Goal: Task Accomplishment & Management: Manage account settings

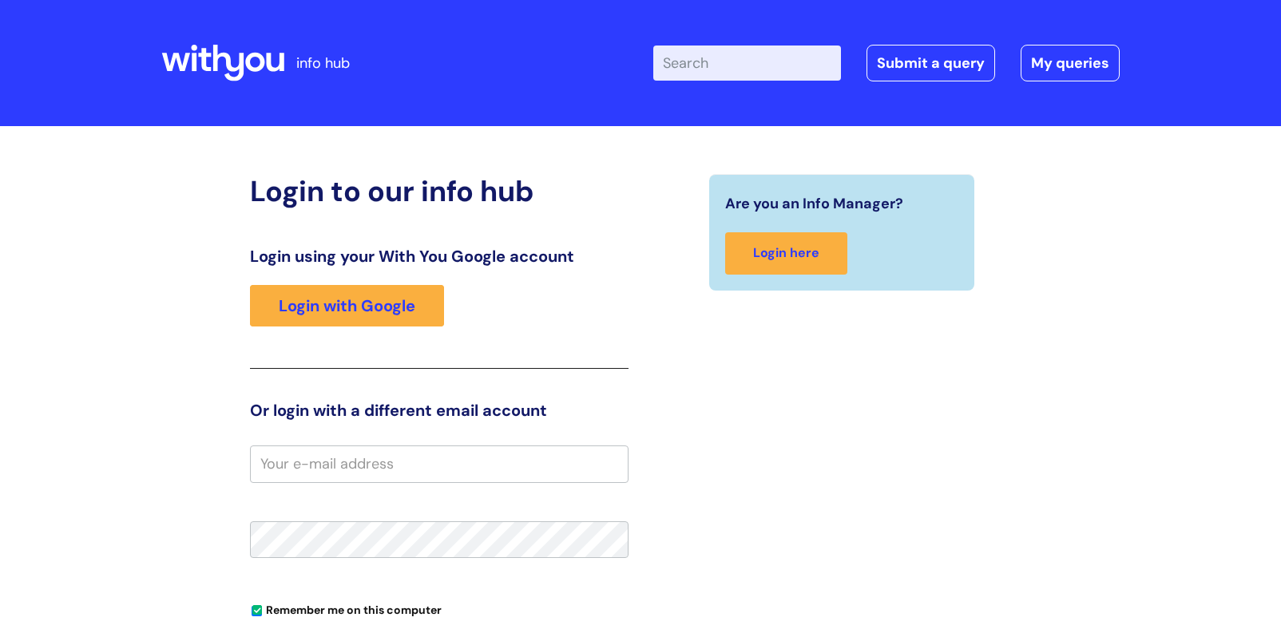
click at [438, 474] on input "email" at bounding box center [439, 464] width 378 height 37
type input "martin.harper@wearewithyou.org.uk"
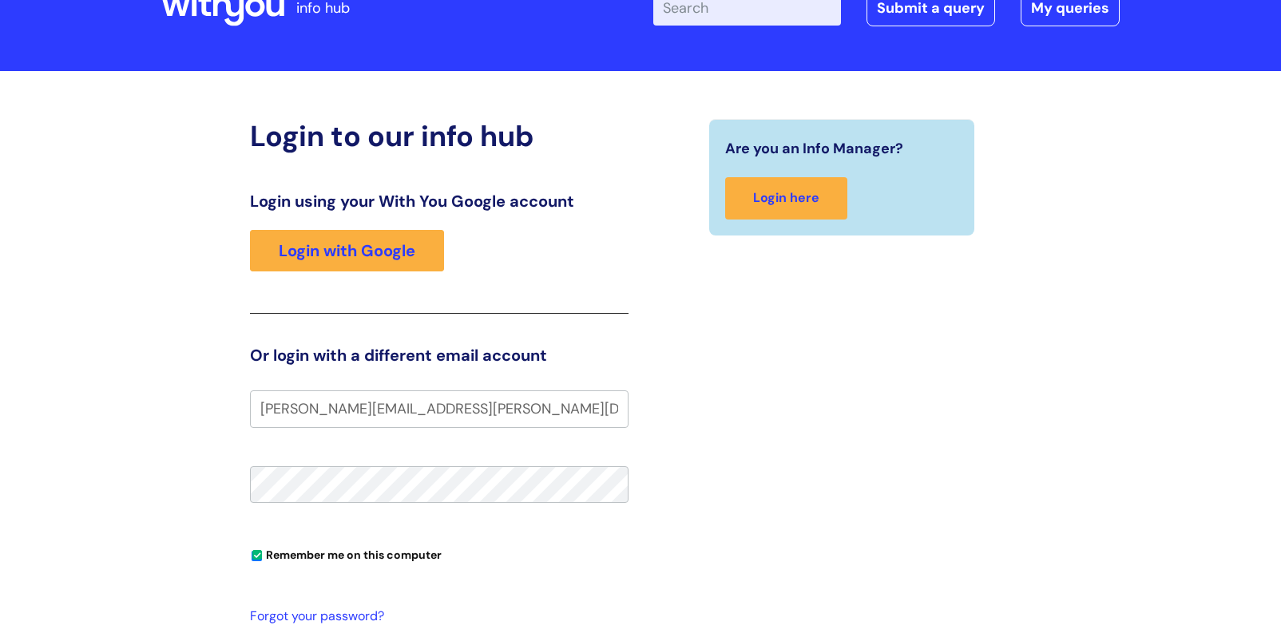
scroll to position [160, 0]
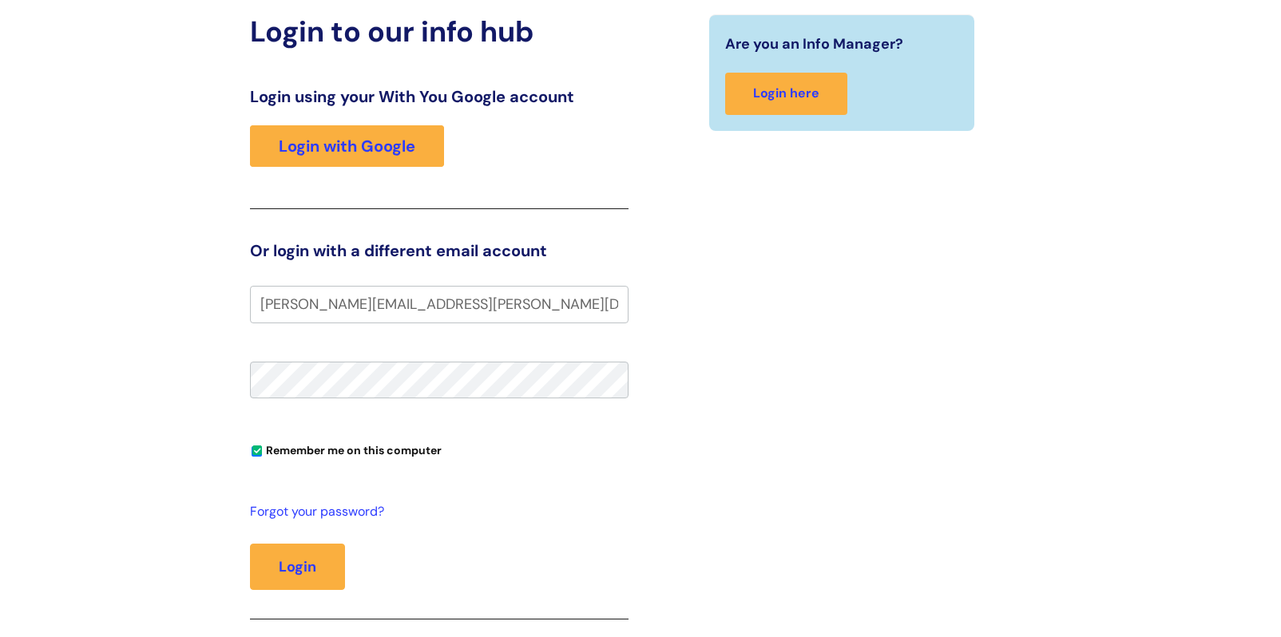
click at [585, 307] on input "[PERSON_NAME][EMAIL_ADDRESS][PERSON_NAME][DOMAIN_NAME]" at bounding box center [439, 304] width 378 height 37
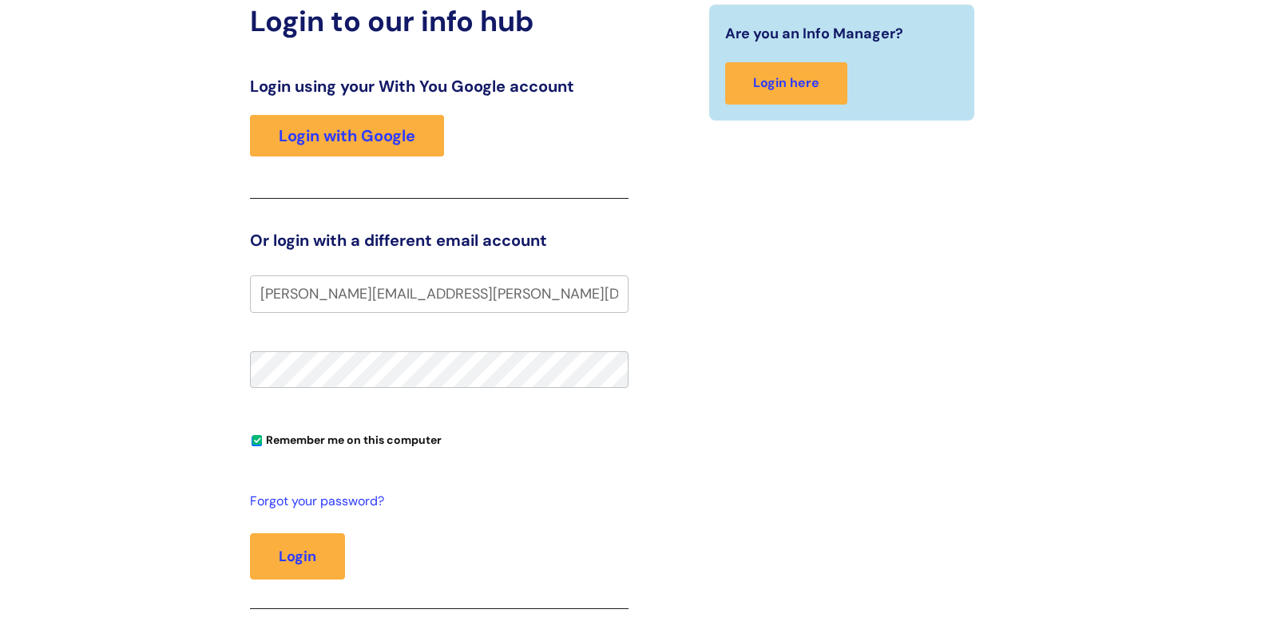
scroll to position [240, 0]
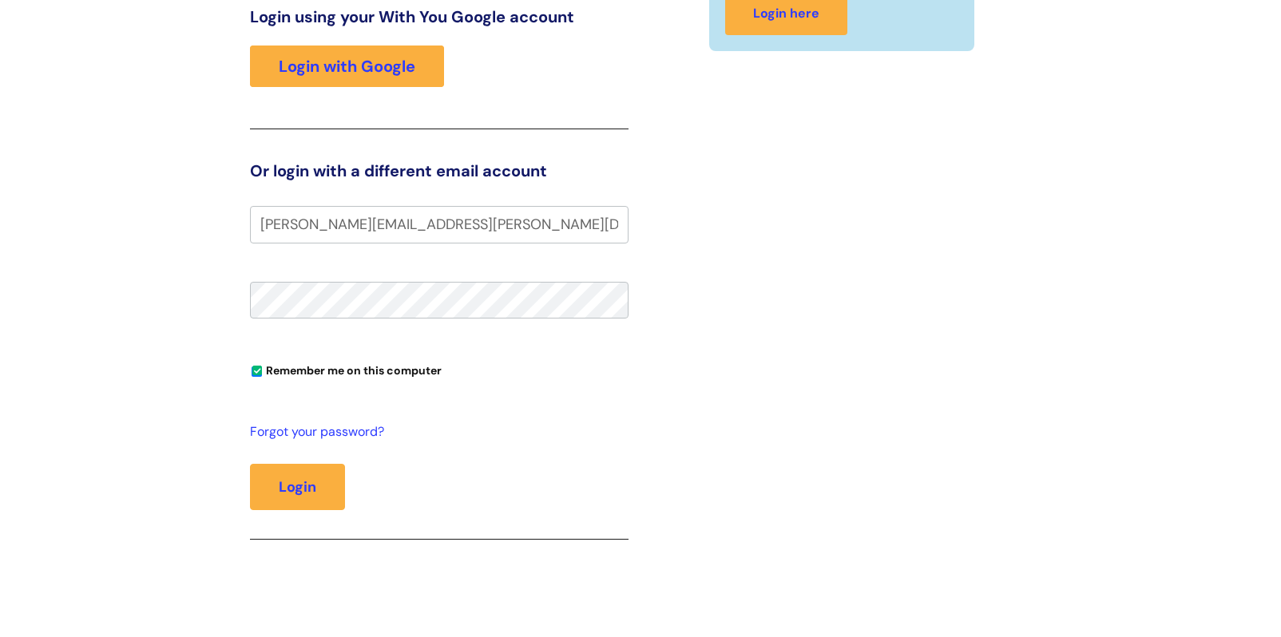
click at [259, 224] on input "[PERSON_NAME][EMAIL_ADDRESS][PERSON_NAME][DOMAIN_NAME]" at bounding box center [439, 224] width 378 height 37
click at [306, 481] on button "Login" at bounding box center [297, 487] width 95 height 46
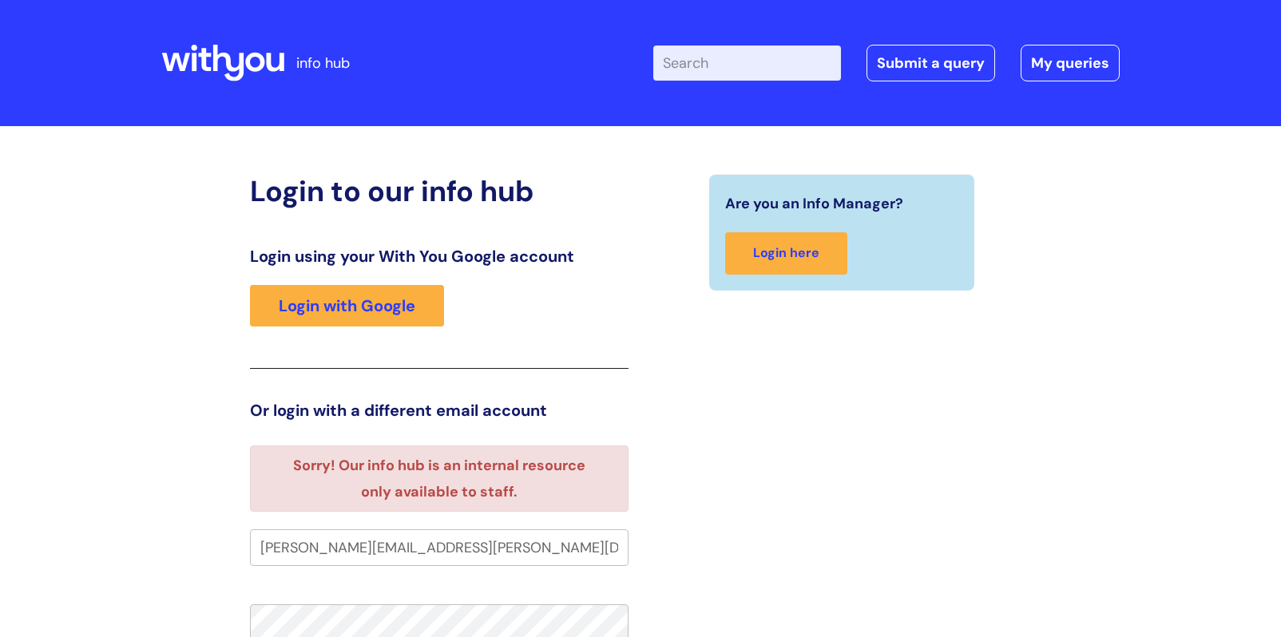
click at [194, 54] on icon at bounding box center [194, 62] width 5 height 18
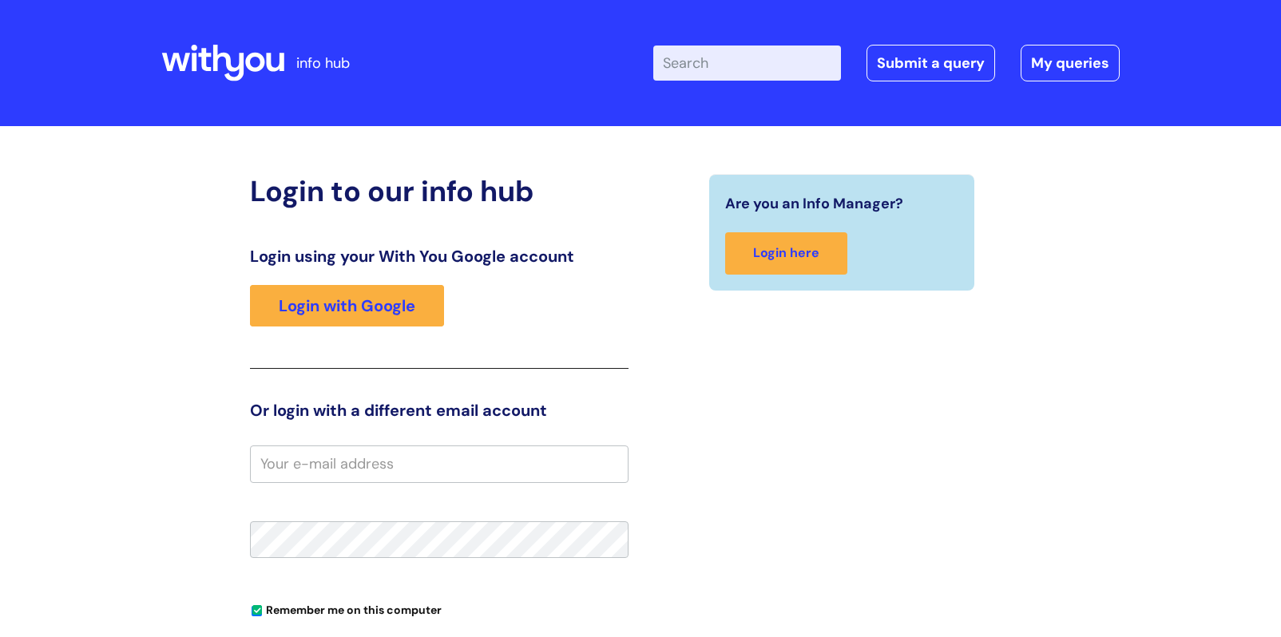
click at [209, 57] on icon at bounding box center [222, 63] width 123 height 38
click at [265, 58] on icon at bounding box center [222, 63] width 123 height 38
click at [285, 463] on input "email" at bounding box center [439, 464] width 378 height 37
type input "[PERSON_NAME][EMAIL_ADDRESS][PERSON_NAME][DOMAIN_NAME]"
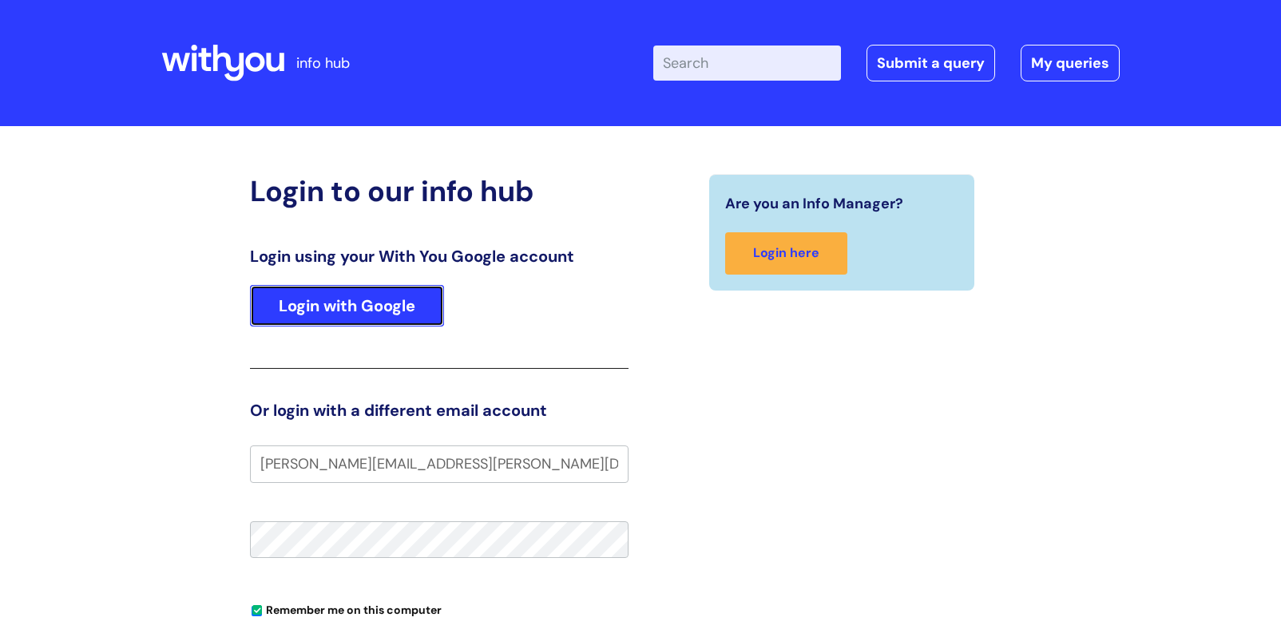
click at [351, 311] on link "Login with Google" at bounding box center [347, 306] width 194 height 42
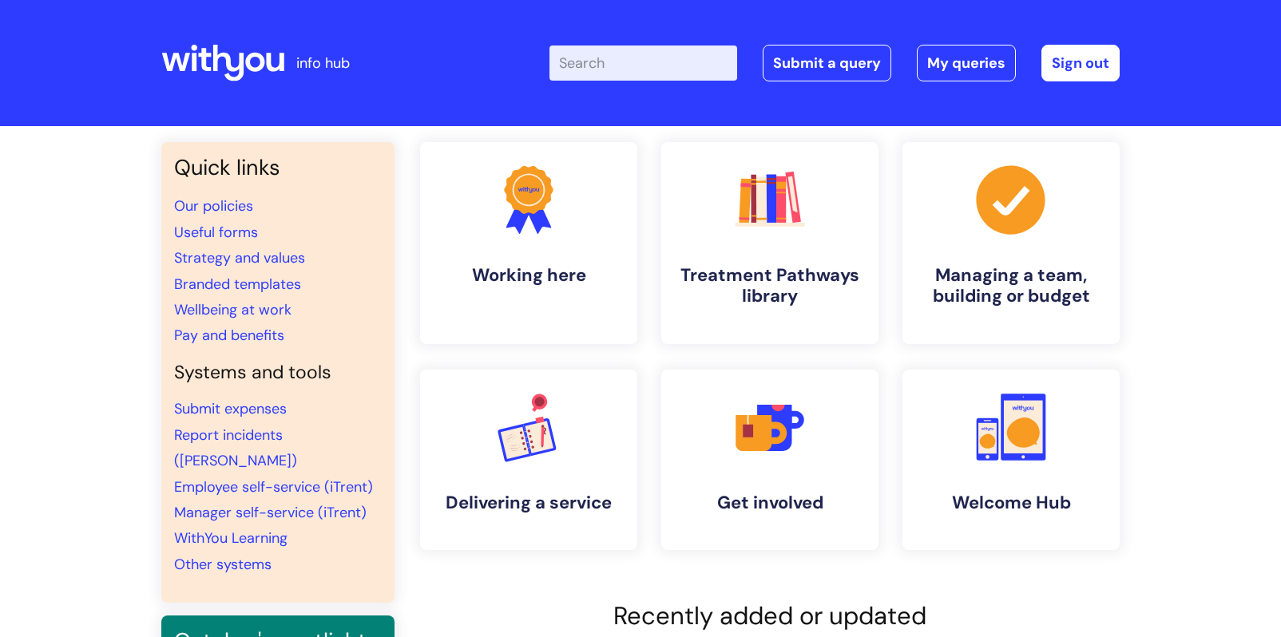
click at [248, 64] on icon at bounding box center [254, 62] width 19 height 19
click at [233, 56] on icon at bounding box center [222, 63] width 123 height 38
